Goal: Task Accomplishment & Management: Use online tool/utility

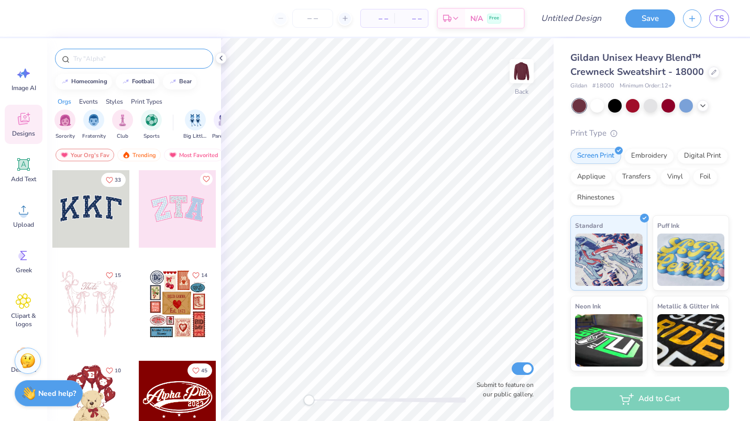
click at [133, 53] on input "text" at bounding box center [139, 58] width 134 height 10
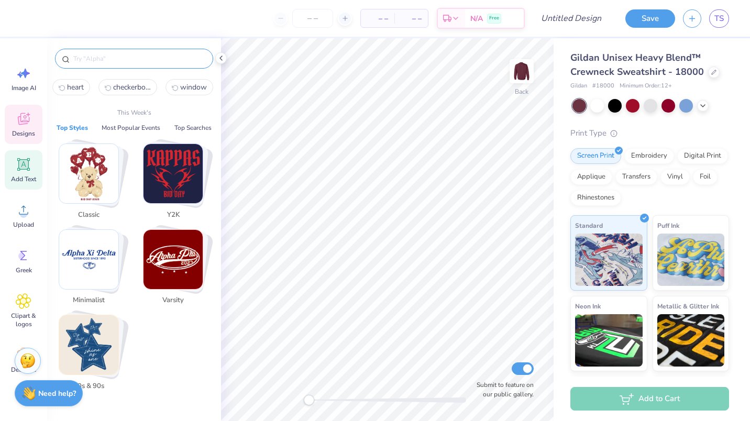
click at [31, 159] on icon at bounding box center [24, 165] width 16 height 16
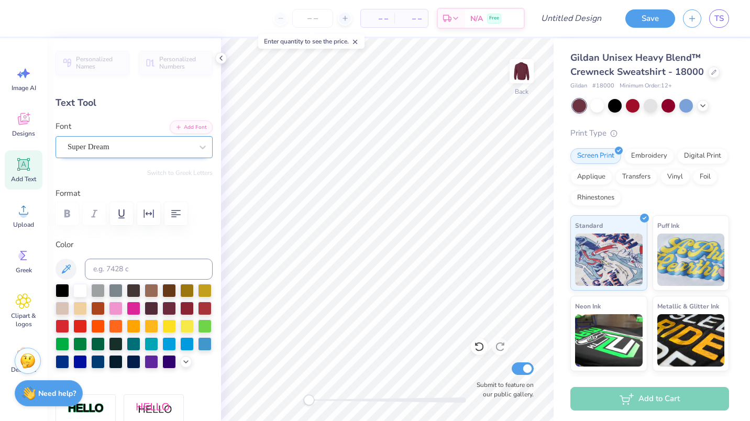
click at [138, 147] on div "Super Dream" at bounding box center [130, 147] width 127 height 16
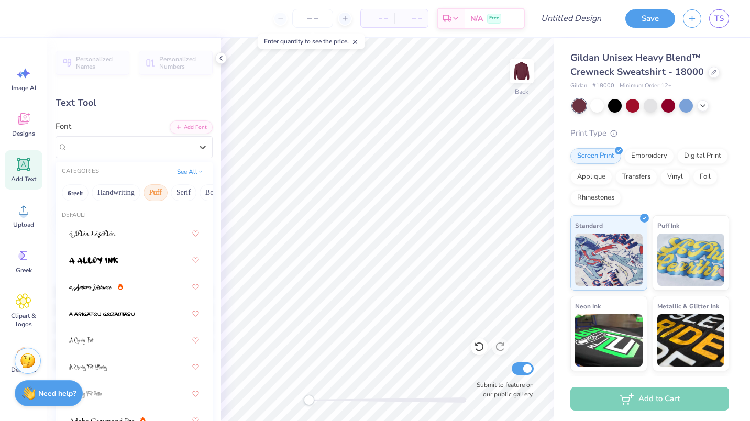
click at [156, 193] on button "Puff" at bounding box center [155, 192] width 24 height 17
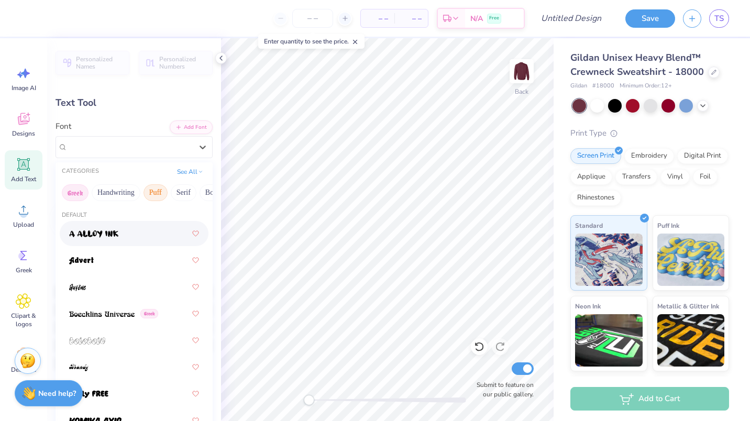
click at [74, 190] on button "Greek" at bounding box center [75, 192] width 27 height 17
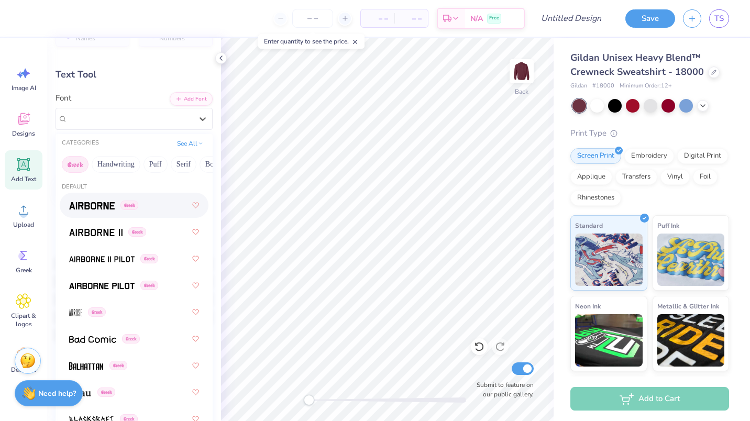
click at [99, 201] on span at bounding box center [92, 205] width 46 height 11
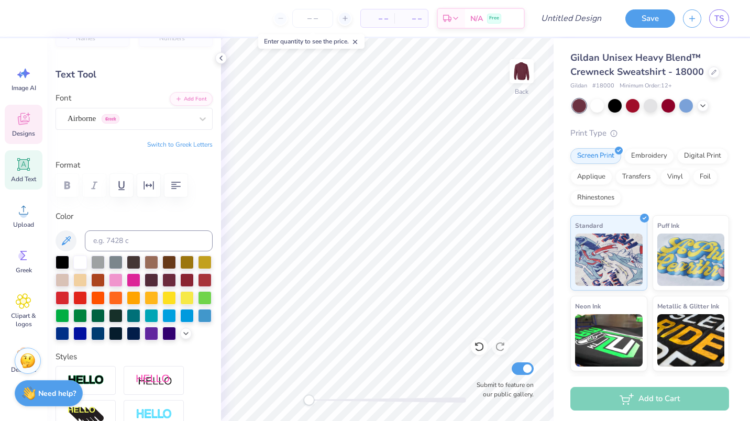
click at [26, 130] on span "Designs" at bounding box center [23, 133] width 23 height 8
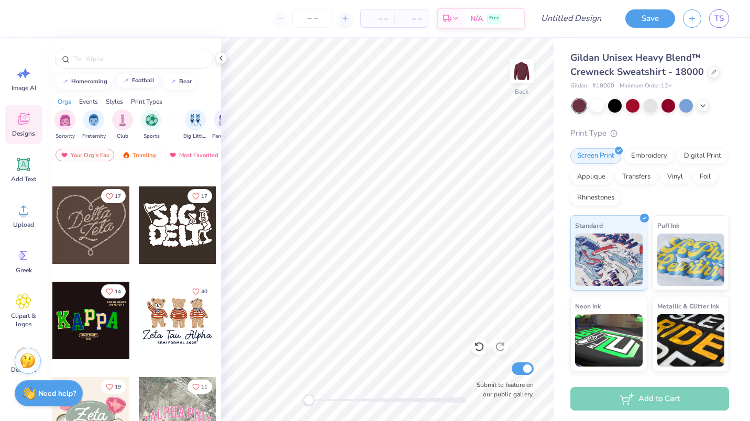
scroll to position [366, 0]
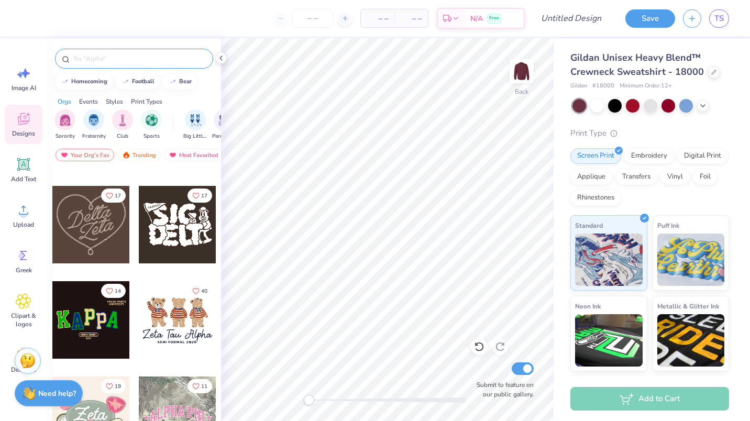
click at [100, 57] on input "text" at bounding box center [139, 58] width 134 height 10
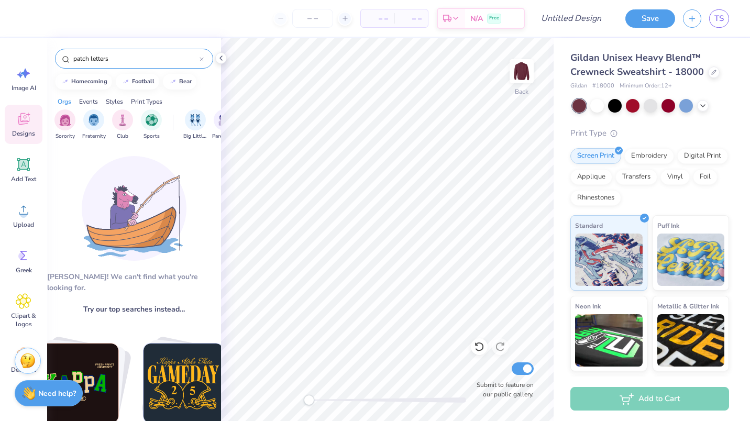
drag, startPoint x: 123, startPoint y: 58, endPoint x: 87, endPoint y: 57, distance: 35.6
click at [87, 57] on input "patch letters" at bounding box center [135, 58] width 127 height 10
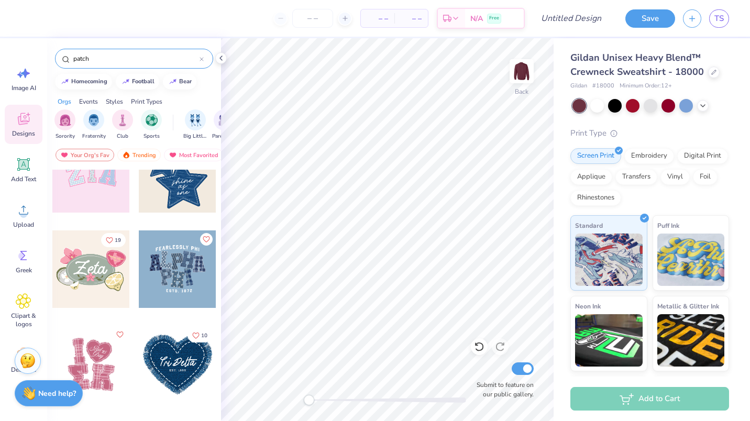
scroll to position [35, 0]
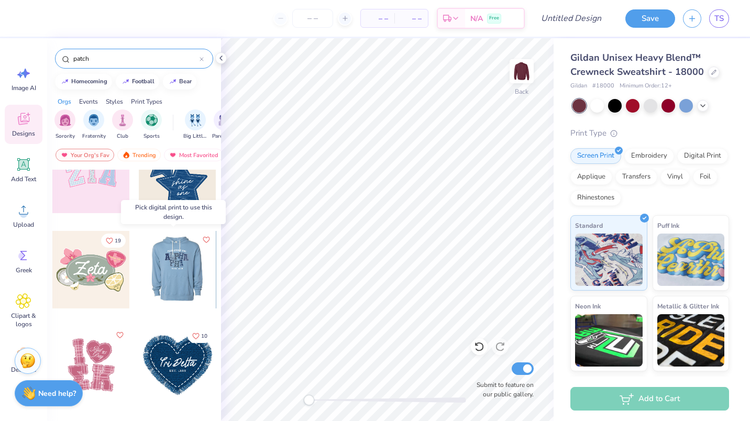
type input "patch"
click at [139, 262] on div at bounding box center [100, 270] width 78 height 78
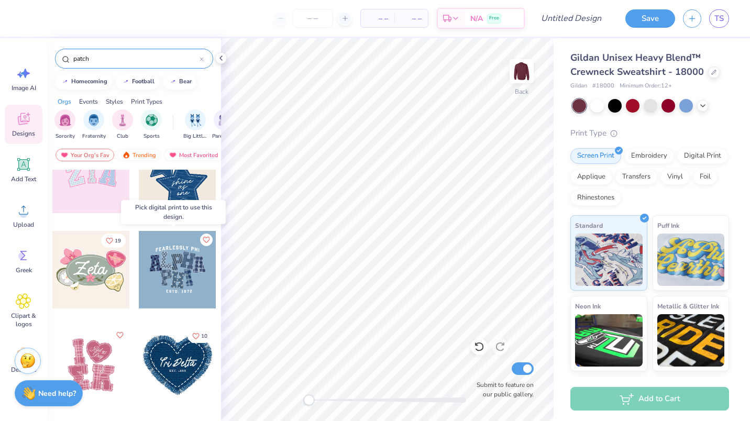
click at [183, 262] on div at bounding box center [178, 270] width 78 height 78
click at [187, 260] on div at bounding box center [178, 270] width 78 height 78
click at [176, 266] on div at bounding box center [178, 270] width 78 height 78
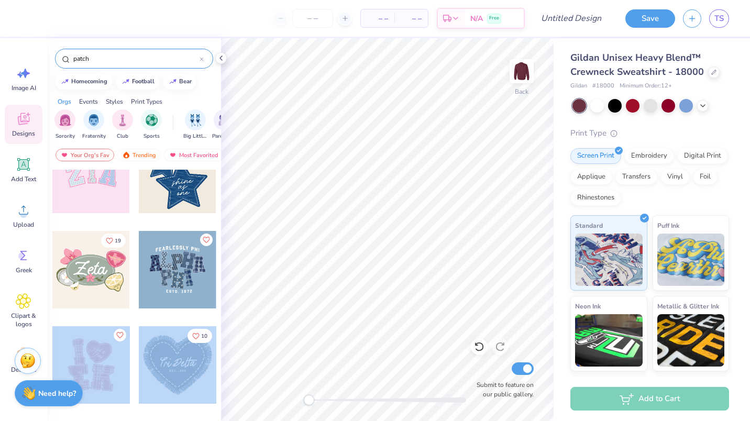
click at [228, 273] on div "– – Per Item – – Total Est. Delivery N/A Free Design Title Save TS Image AI Des…" at bounding box center [375, 210] width 750 height 421
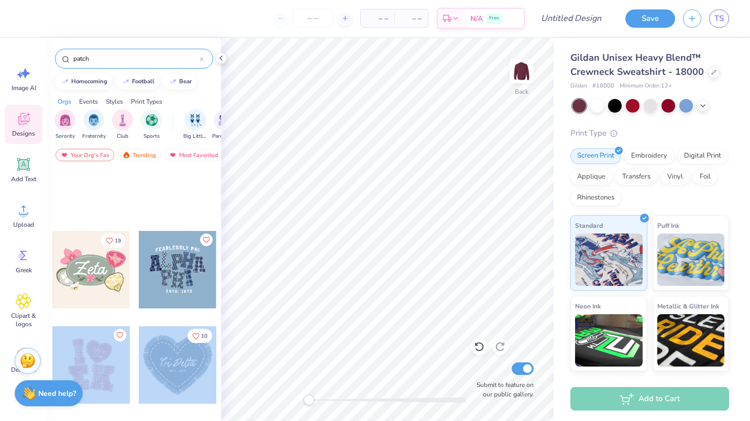
scroll to position [288, 0]
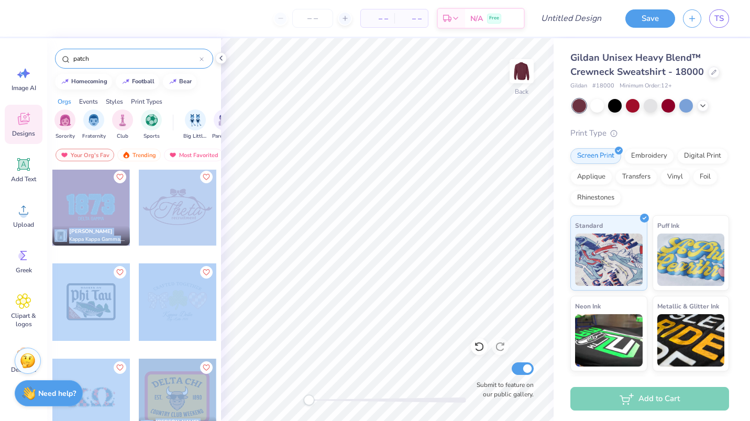
click at [169, 254] on div at bounding box center [177, 215] width 79 height 95
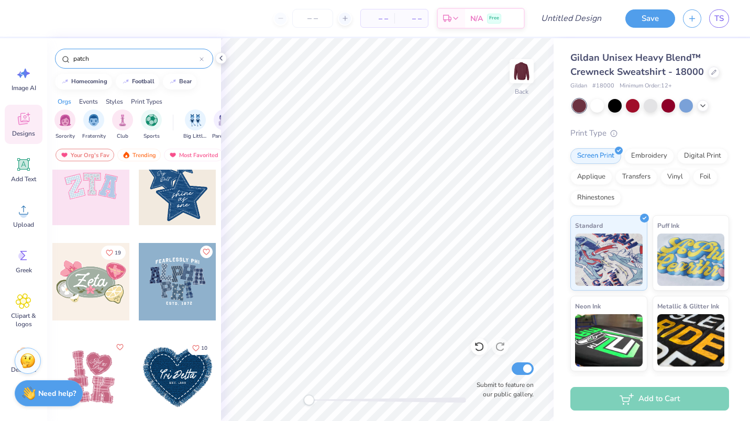
scroll to position [15, 0]
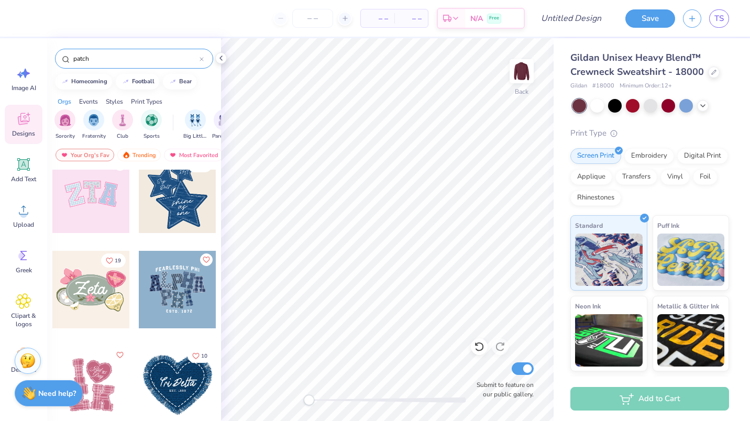
click at [177, 292] on div at bounding box center [178, 290] width 78 height 78
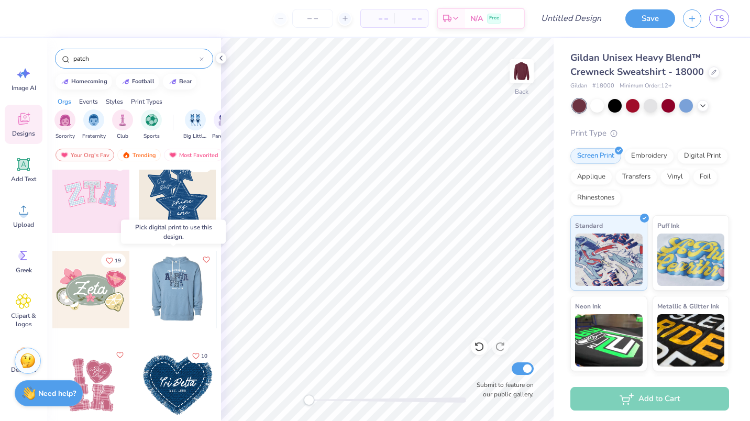
click at [139, 292] on div at bounding box center [100, 290] width 78 height 78
click at [177, 292] on div at bounding box center [177, 290] width 233 height 78
click at [139, 292] on div at bounding box center [100, 290] width 78 height 78
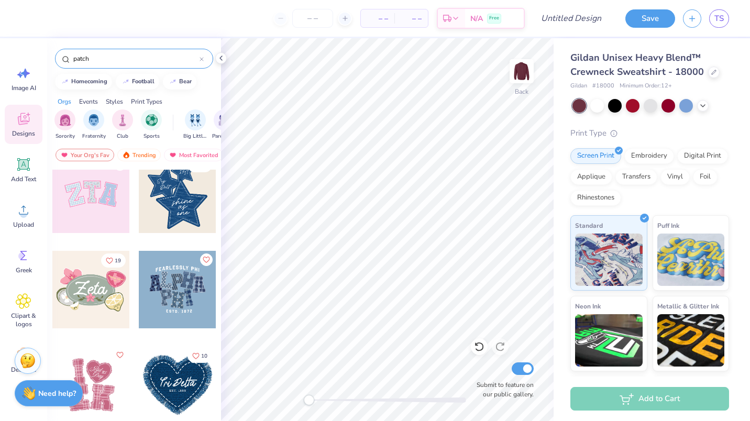
scroll to position [0, 0]
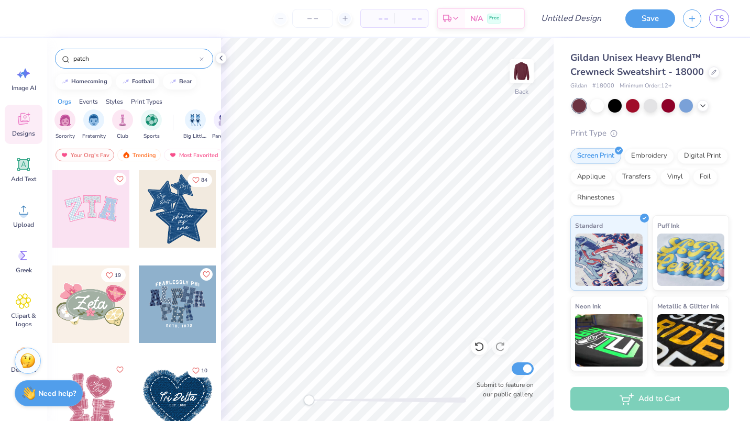
click at [83, 227] on div at bounding box center [91, 209] width 78 height 78
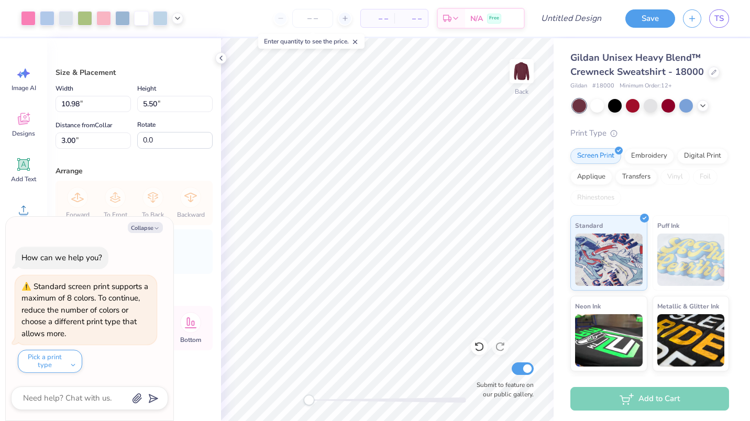
click at [150, 234] on div "Collapse How can we help you? Standard screen print supports a maximum of 8 col…" at bounding box center [90, 319] width 168 height 204
click at [145, 228] on button "Collapse" at bounding box center [145, 227] width 35 height 11
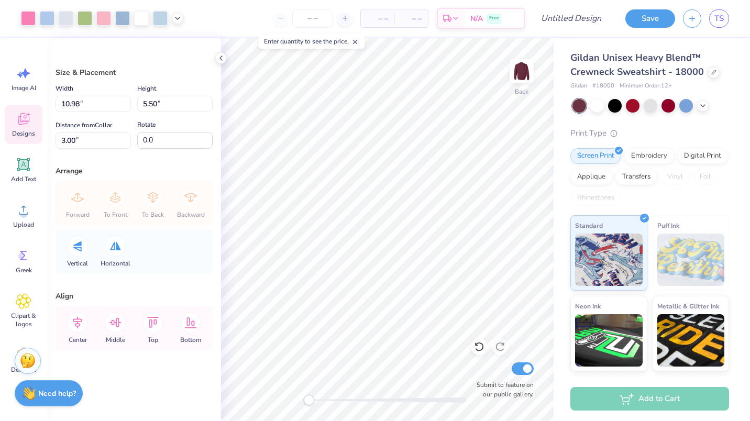
click at [15, 124] on div "Designs" at bounding box center [24, 124] width 38 height 39
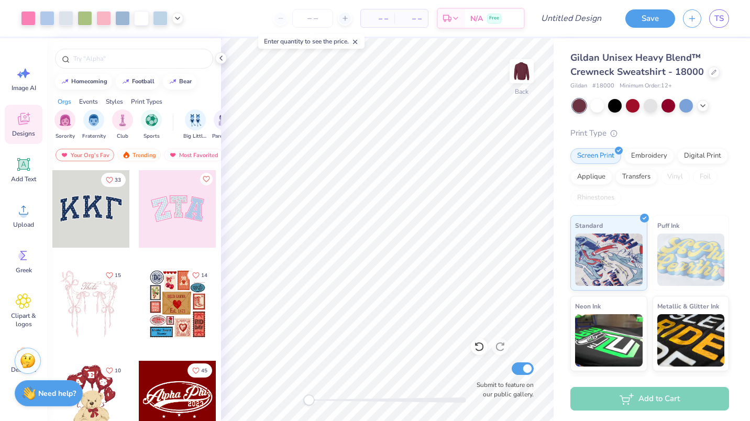
click at [70, 222] on div at bounding box center [91, 209] width 78 height 78
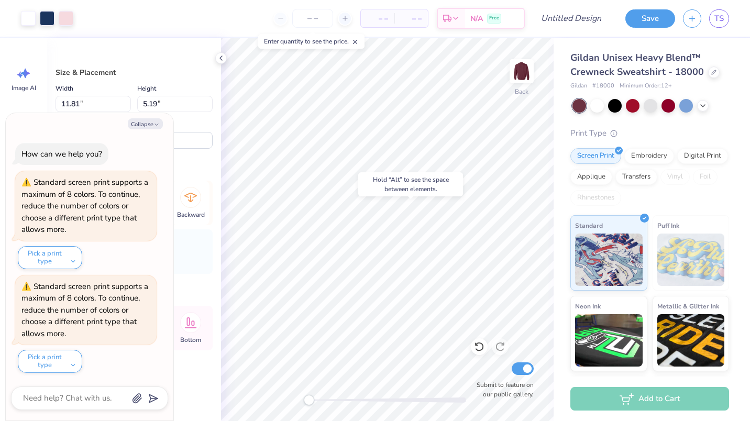
type textarea "x"
type input "10.98"
type input "5.50"
click at [703, 105] on icon at bounding box center [703, 105] width 8 height 8
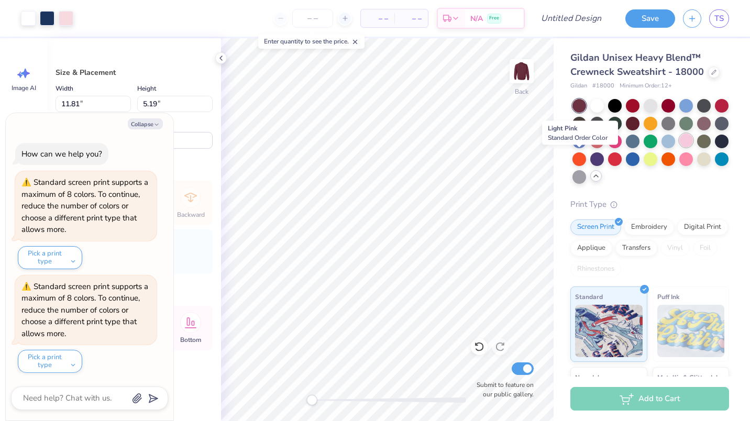
click at [679, 147] on div at bounding box center [686, 141] width 14 height 14
type textarea "x"
type input "3.00"
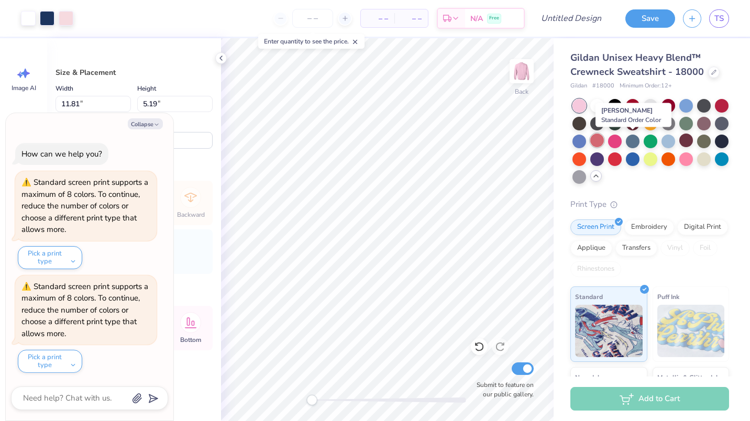
click at [604, 137] on div at bounding box center [597, 141] width 14 height 14
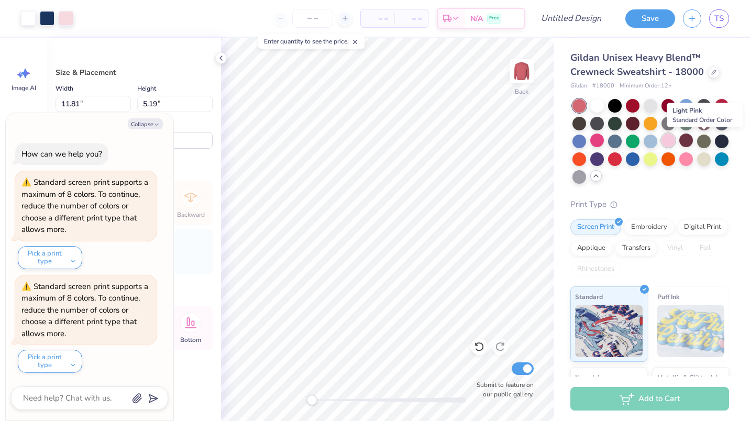
click at [675, 137] on div at bounding box center [668, 141] width 14 height 14
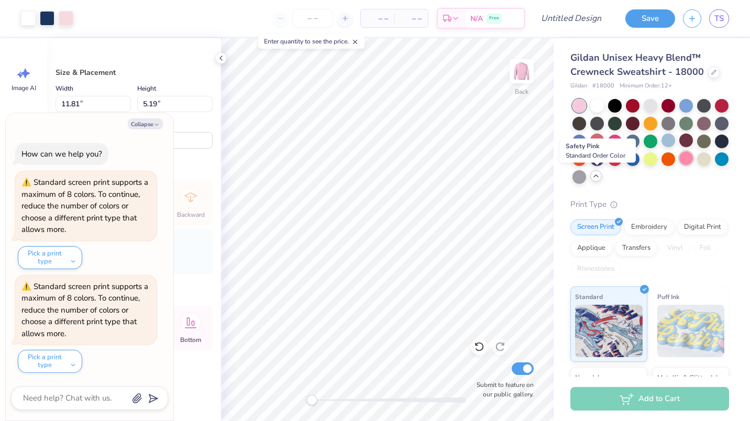
click at [679, 165] on div at bounding box center [686, 158] width 14 height 14
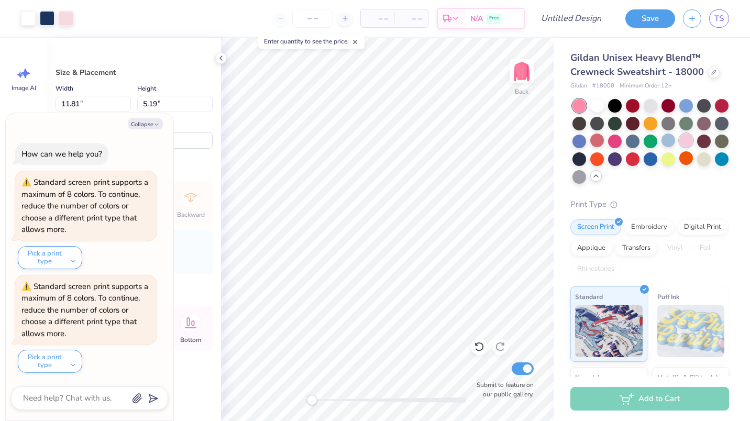
click at [679, 147] on div at bounding box center [686, 141] width 14 height 14
click at [697, 147] on div at bounding box center [704, 141] width 14 height 14
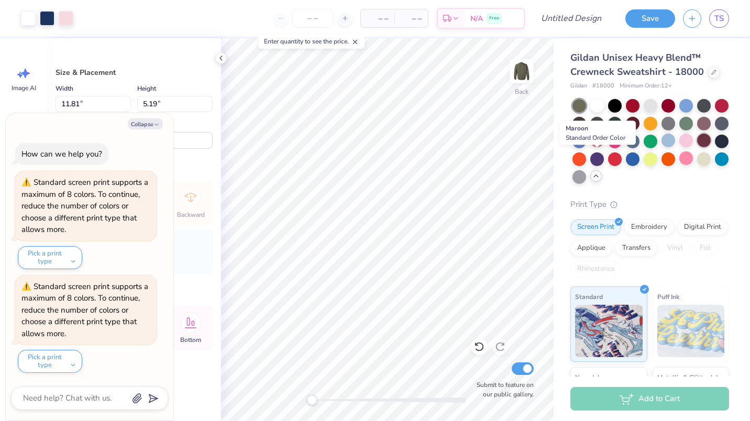
click at [697, 147] on div at bounding box center [704, 141] width 14 height 14
click at [68, 17] on div at bounding box center [66, 17] width 15 height 15
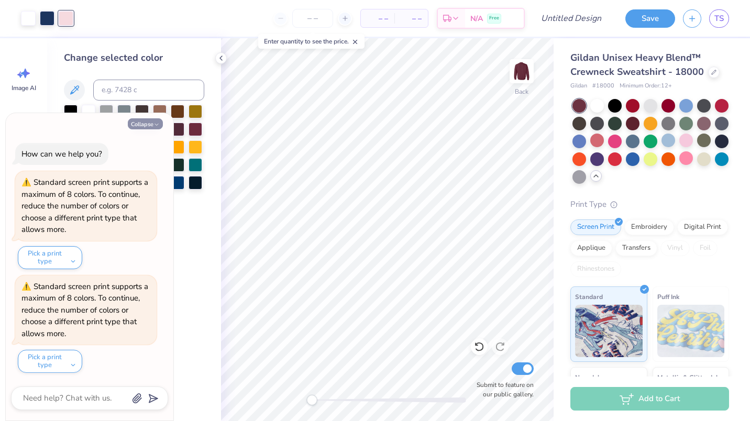
click at [143, 120] on button "Collapse" at bounding box center [145, 123] width 35 height 11
type textarea "x"
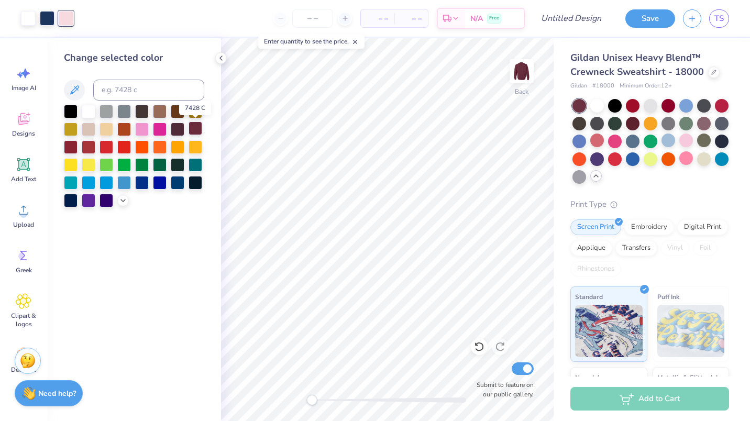
click at [199, 127] on div at bounding box center [196, 129] width 14 height 14
click at [120, 197] on icon at bounding box center [123, 199] width 8 height 8
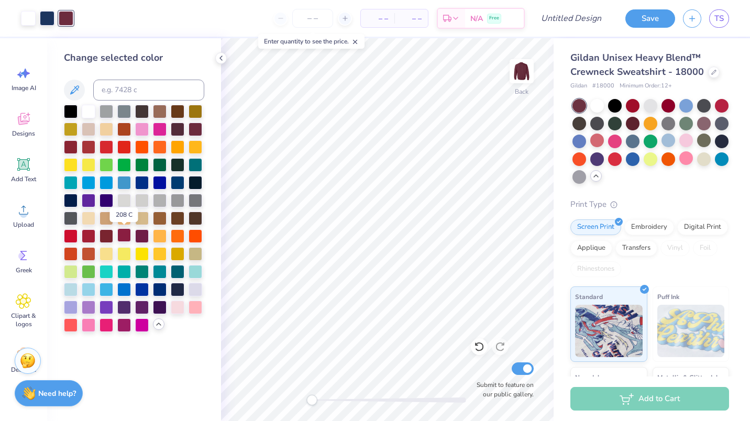
click at [122, 233] on div at bounding box center [124, 235] width 14 height 14
click at [126, 323] on div at bounding box center [124, 324] width 14 height 14
click at [194, 128] on div at bounding box center [196, 129] width 14 height 14
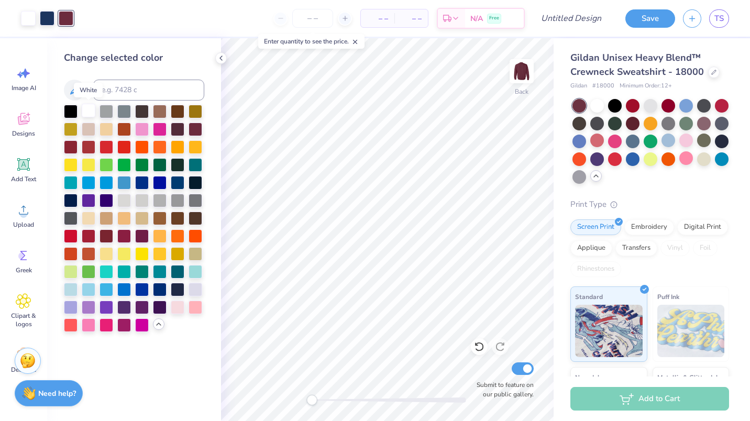
click at [91, 113] on div at bounding box center [89, 111] width 14 height 14
click at [50, 15] on div at bounding box center [47, 17] width 15 height 15
click at [198, 128] on div at bounding box center [196, 129] width 14 height 14
click at [615, 107] on div at bounding box center [615, 105] width 14 height 14
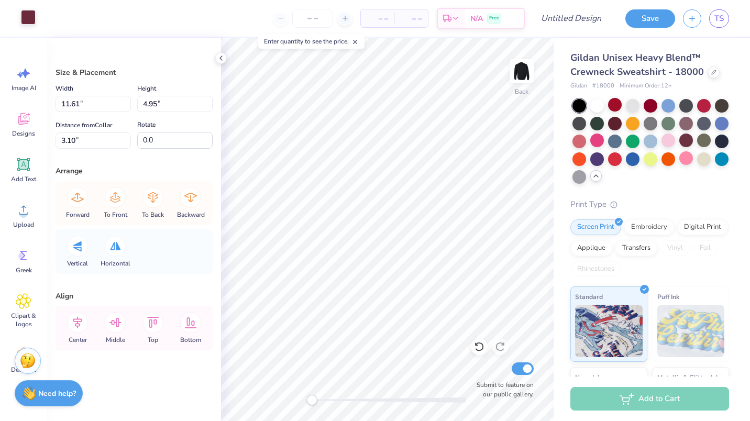
click at [29, 20] on div at bounding box center [28, 17] width 15 height 15
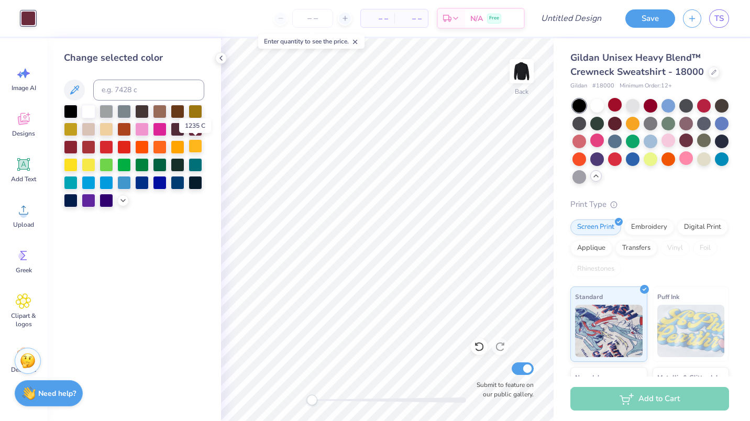
click at [196, 147] on div at bounding box center [196, 146] width 14 height 14
click at [121, 199] on icon at bounding box center [123, 199] width 8 height 8
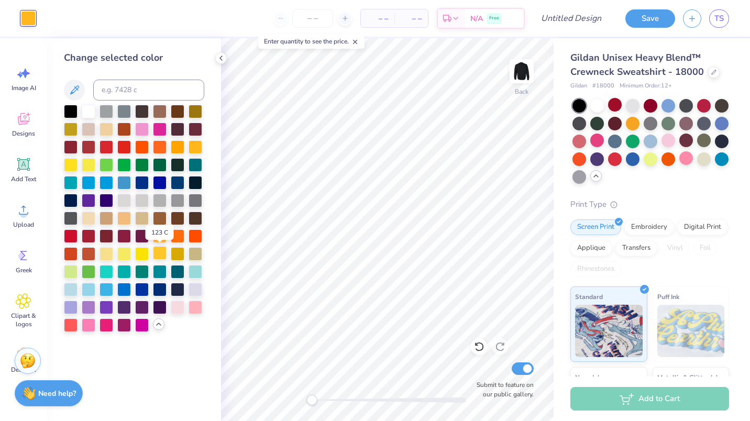
click at [161, 253] on div at bounding box center [160, 253] width 14 height 14
click at [108, 254] on div at bounding box center [107, 253] width 14 height 14
click at [224, 56] on icon at bounding box center [221, 58] width 8 height 8
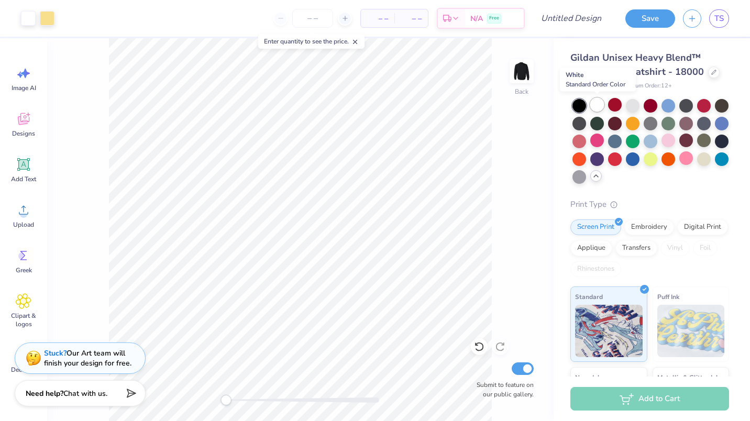
click at [593, 102] on div at bounding box center [597, 105] width 14 height 14
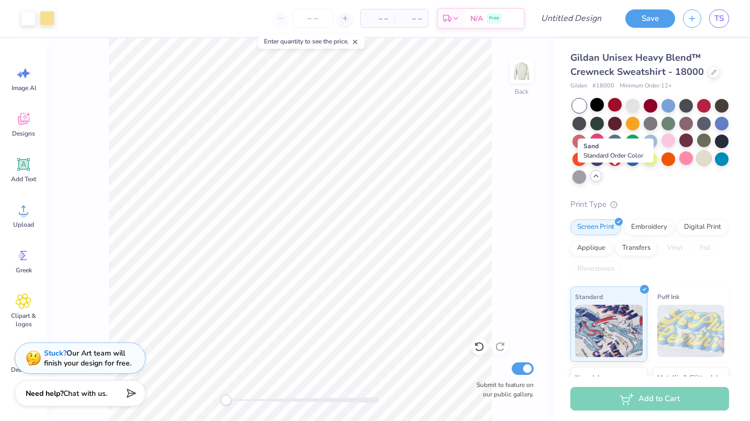
click at [697, 165] on div at bounding box center [704, 158] width 14 height 14
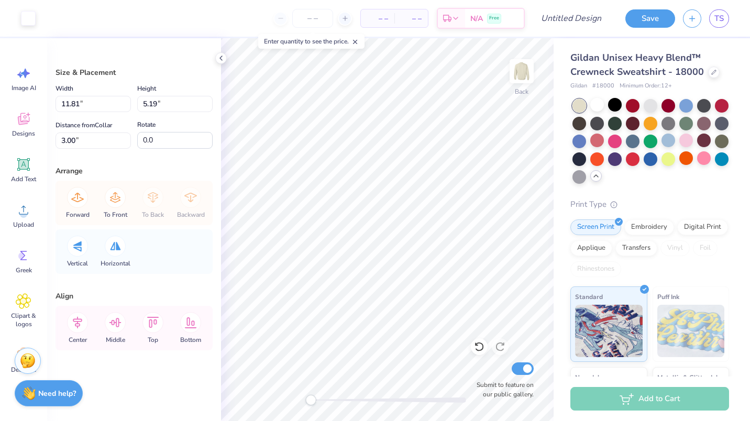
type input "11.61"
type input "4.95"
type input "3.10"
click at [34, 15] on div at bounding box center [28, 17] width 15 height 15
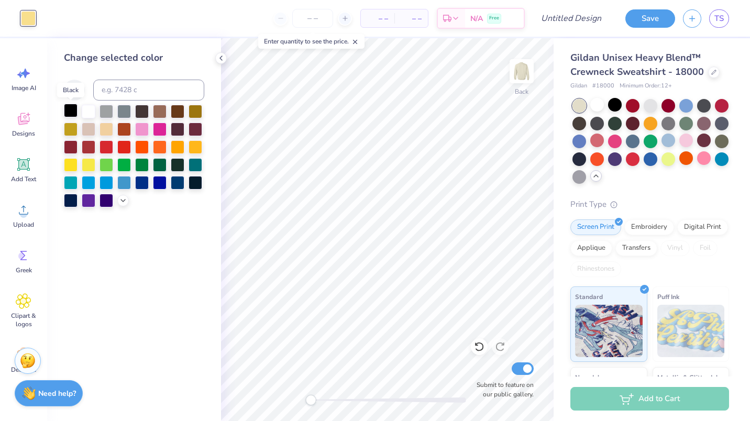
click at [72, 109] on div at bounding box center [71, 111] width 14 height 14
click at [122, 201] on icon at bounding box center [123, 199] width 8 height 8
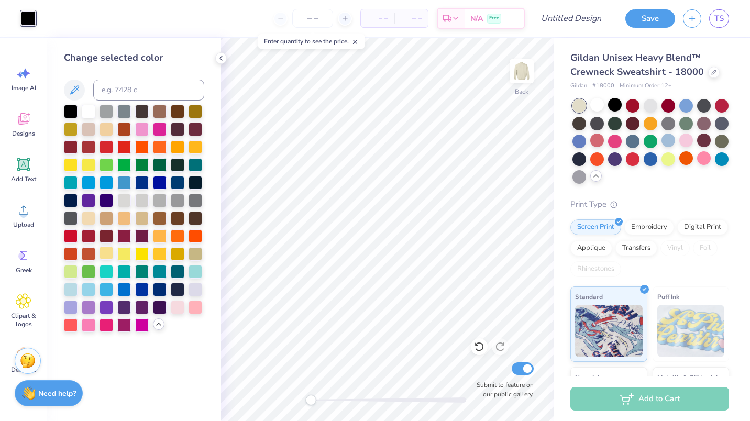
click at [107, 255] on div at bounding box center [107, 253] width 14 height 14
click at [657, 120] on div at bounding box center [651, 123] width 14 height 14
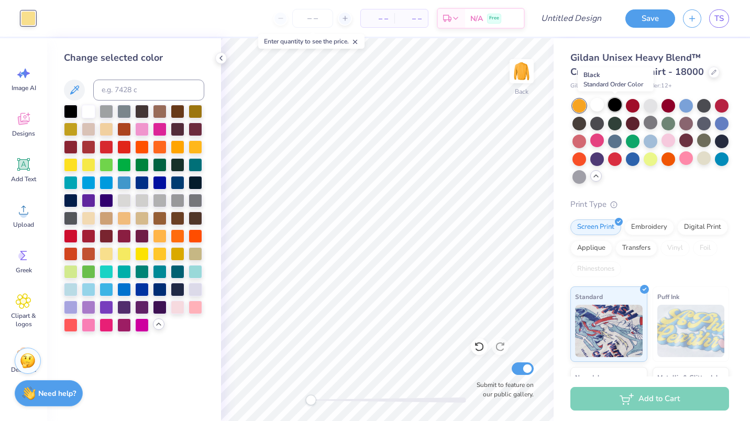
click at [611, 100] on div at bounding box center [615, 105] width 14 height 14
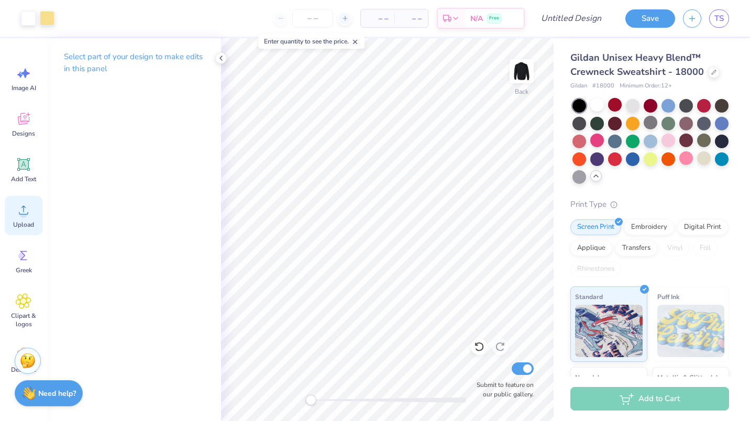
click at [16, 223] on span "Upload" at bounding box center [23, 224] width 21 height 8
click at [23, 130] on span "Designs" at bounding box center [23, 133] width 23 height 8
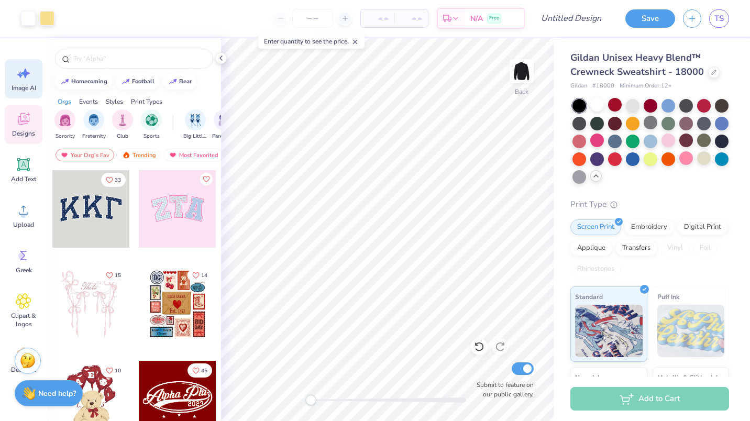
click at [34, 82] on div "Image AI" at bounding box center [24, 78] width 38 height 39
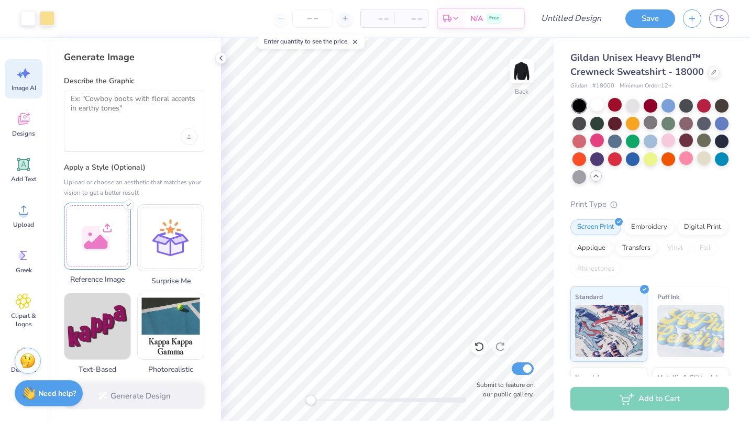
click at [110, 227] on div at bounding box center [97, 236] width 67 height 67
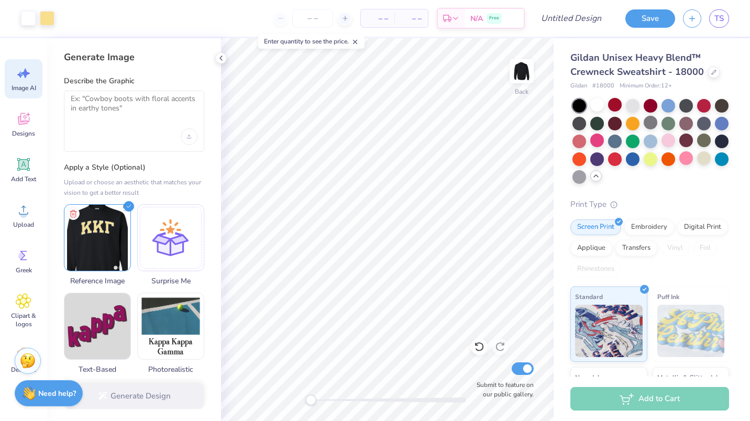
click at [118, 122] on div at bounding box center [134, 121] width 140 height 61
click at [93, 100] on textarea at bounding box center [134, 107] width 127 height 26
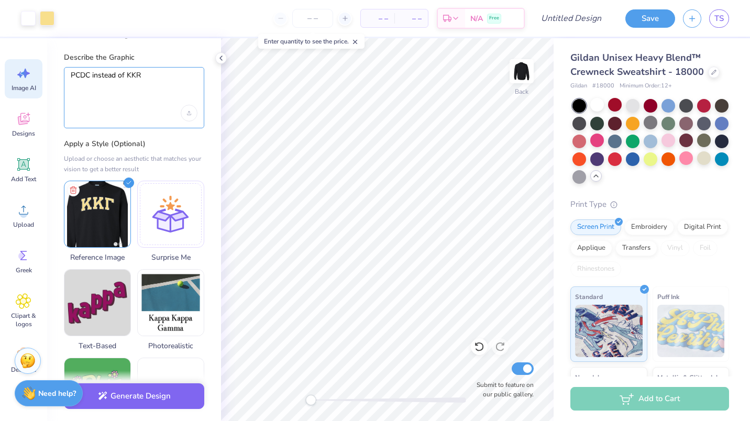
scroll to position [24, 0]
type textarea "PCDC instead of KKR"
click at [112, 401] on button "Generate Design" at bounding box center [134, 394] width 140 height 26
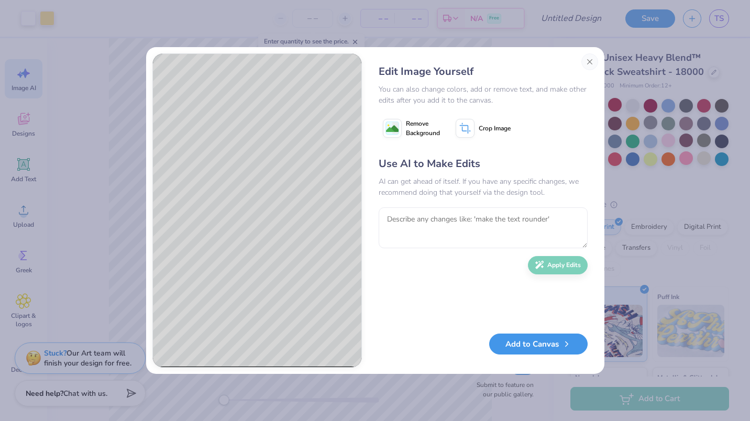
click at [549, 347] on button "Add to Canvas" at bounding box center [538, 344] width 98 height 21
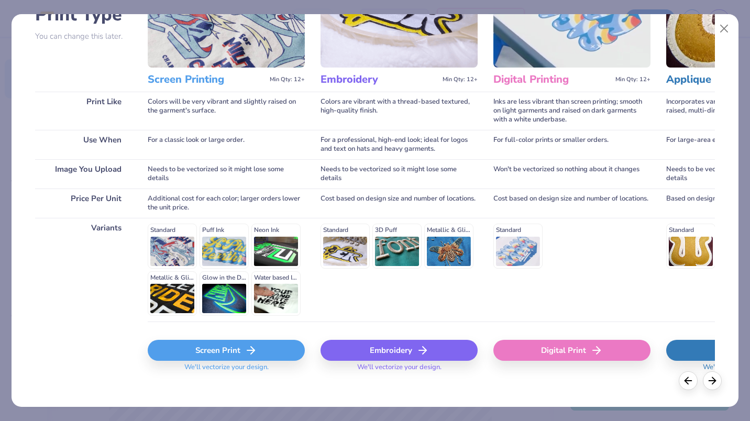
scroll to position [101, 0]
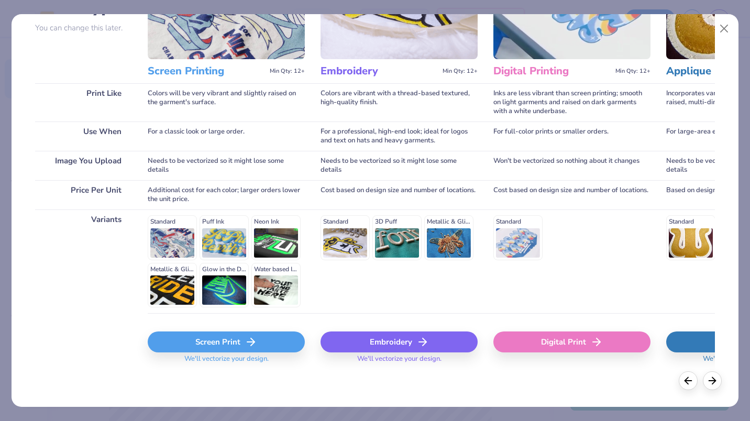
click at [542, 343] on div "Digital Print" at bounding box center [571, 342] width 157 height 21
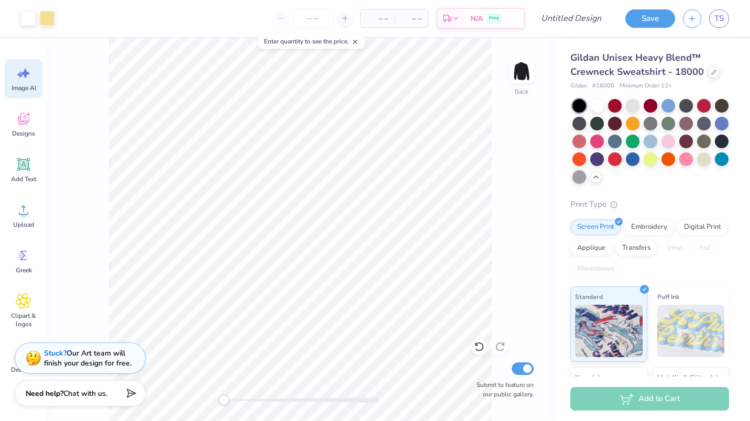
scroll to position [0, 0]
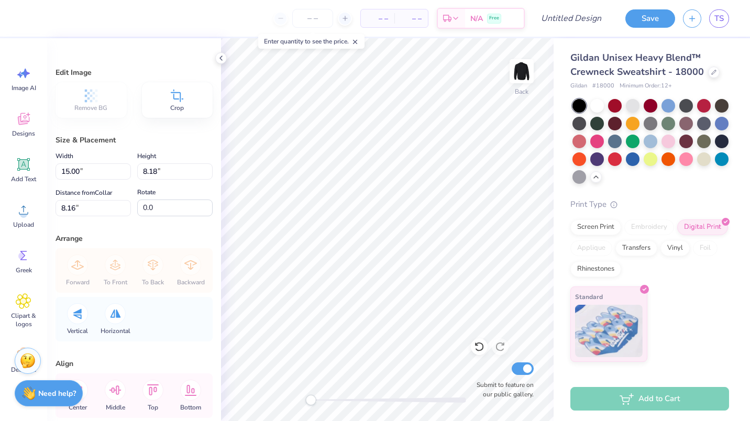
type input "12.61"
type input "6.88"
type input "3.00"
click at [667, 139] on div at bounding box center [668, 141] width 14 height 14
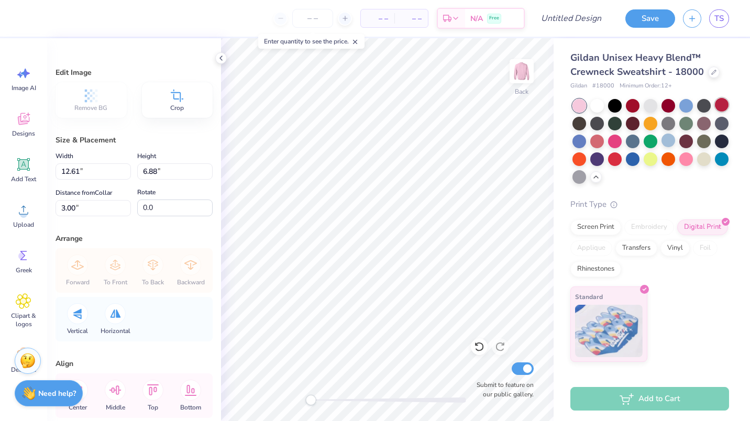
click at [724, 104] on div at bounding box center [722, 105] width 14 height 14
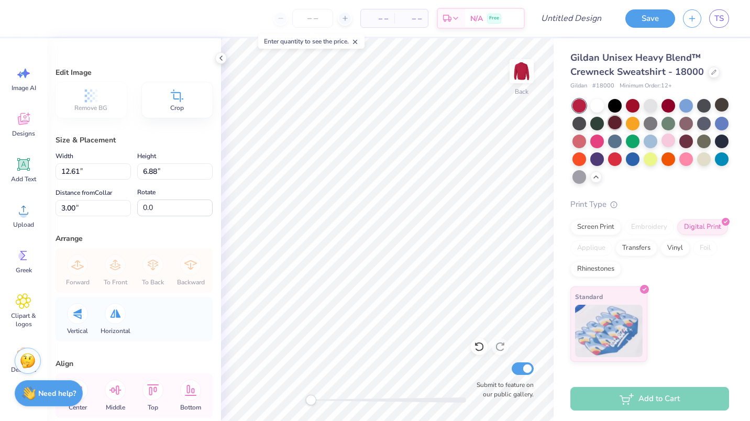
click at [619, 123] on div at bounding box center [615, 123] width 14 height 14
click at [56, 25] on div "– – Per Item – – Total Est. Delivery N/A Free" at bounding box center [277, 18] width 496 height 37
click at [138, 25] on div "– – Per Item – – Total Est. Delivery N/A Free" at bounding box center [277, 18] width 496 height 37
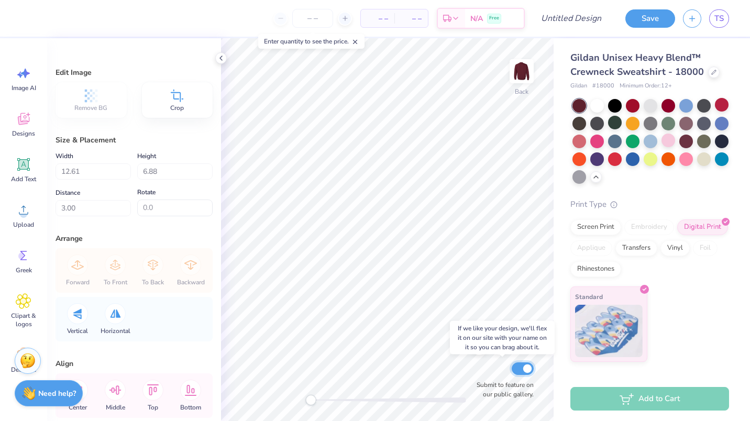
click at [524, 367] on input "Submit to feature on our public gallery." at bounding box center [523, 368] width 22 height 13
checkbox input "false"
click at [596, 102] on div at bounding box center [597, 105] width 14 height 14
